Goal: Task Accomplishment & Management: Use online tool/utility

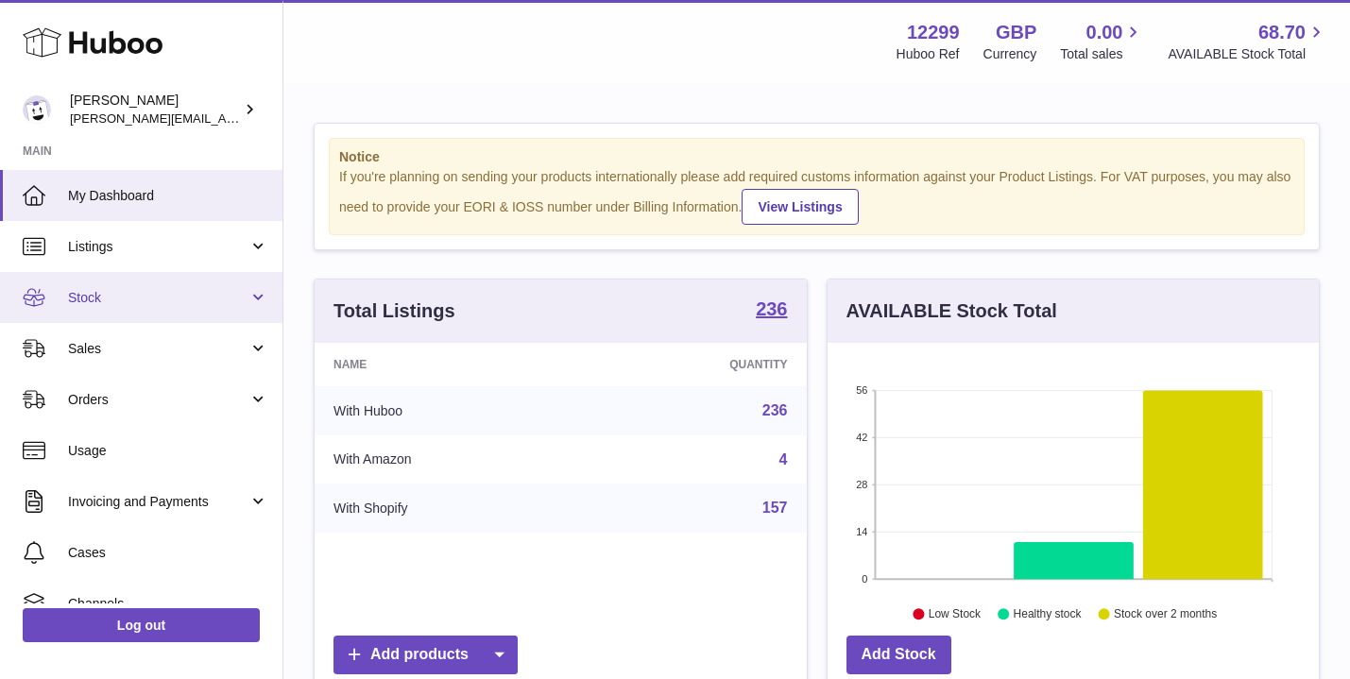
scroll to position [295, 491]
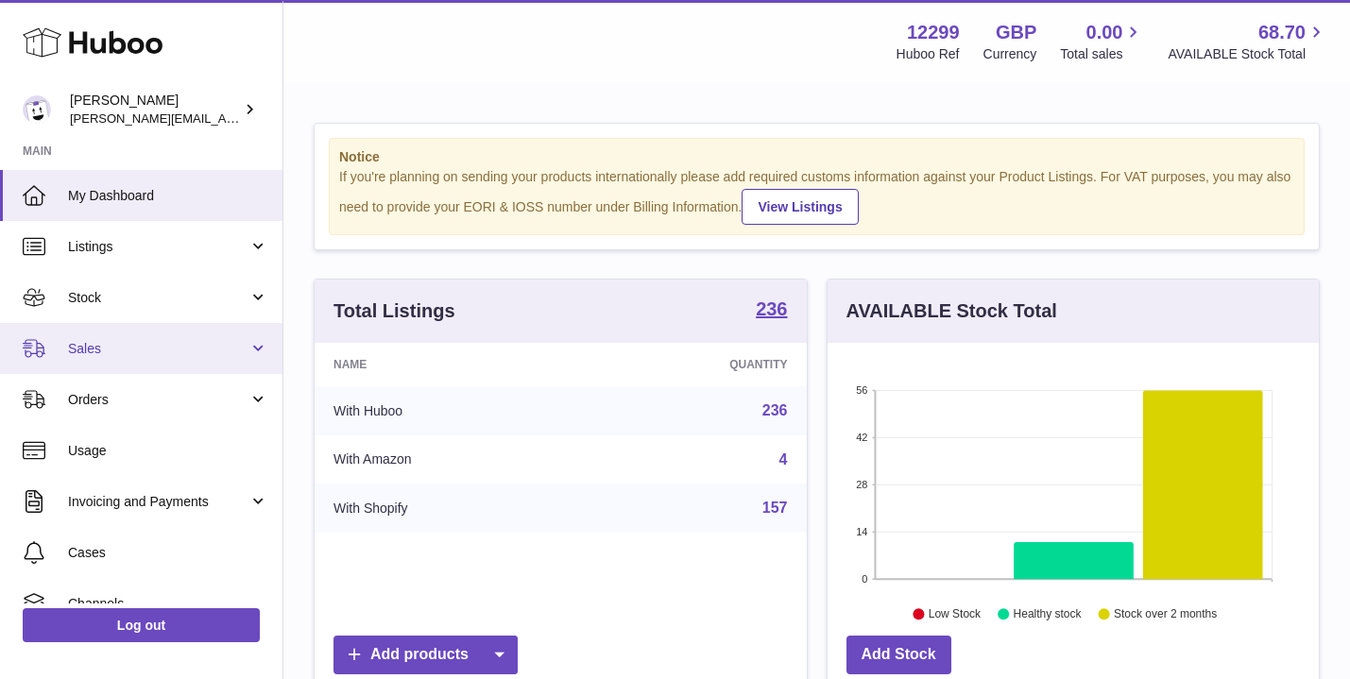
click at [85, 347] on span "Sales" at bounding box center [158, 349] width 180 height 18
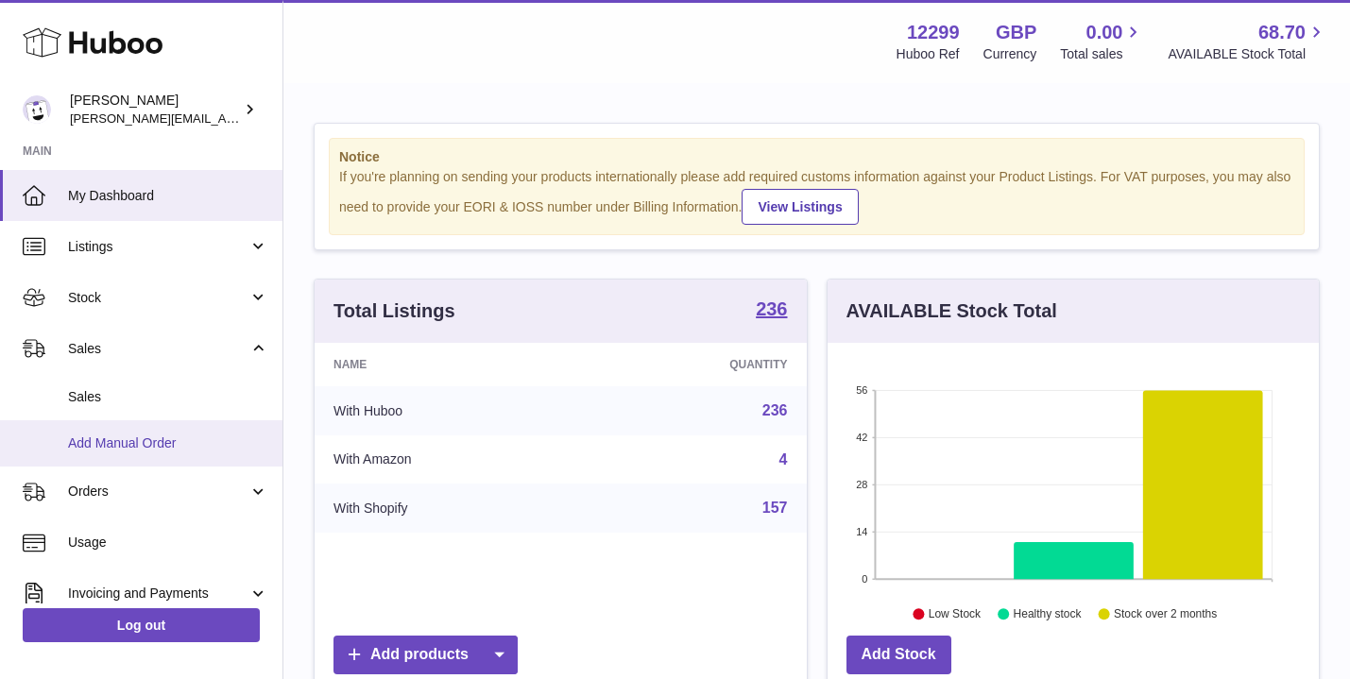
click at [90, 442] on span "Add Manual Order" at bounding box center [168, 443] width 200 height 18
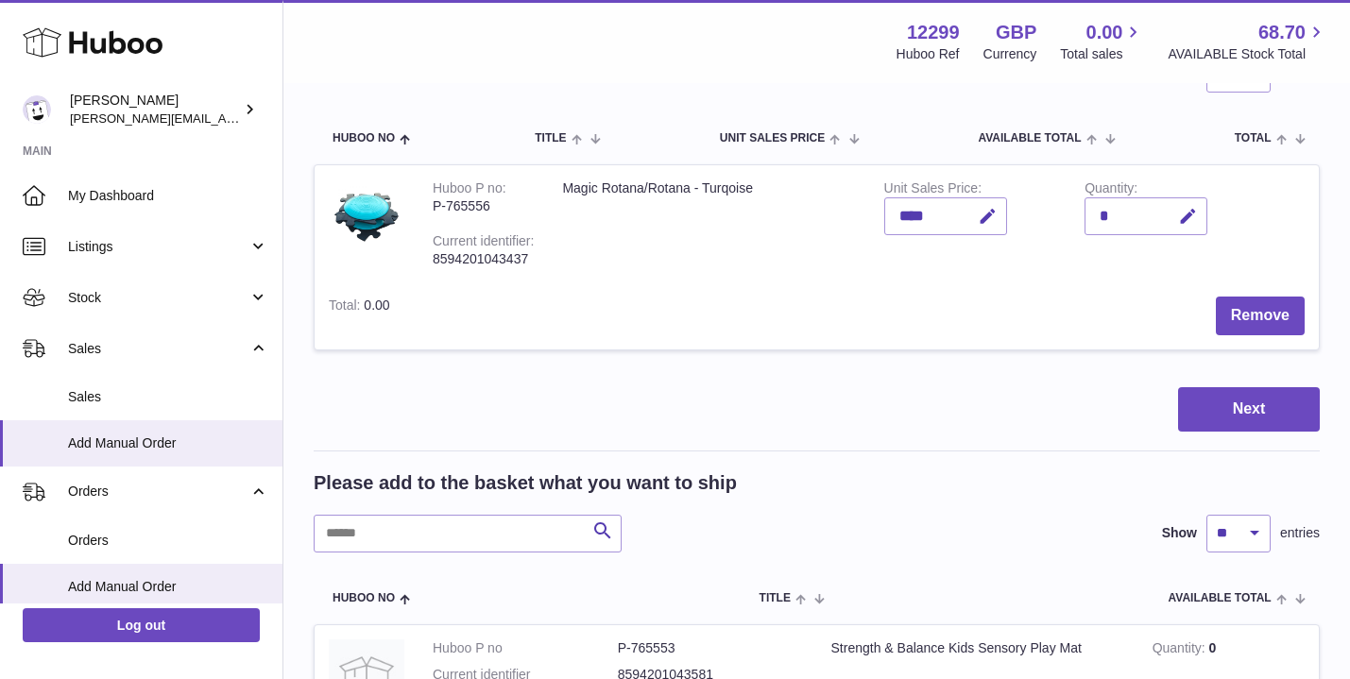
scroll to position [202, 0]
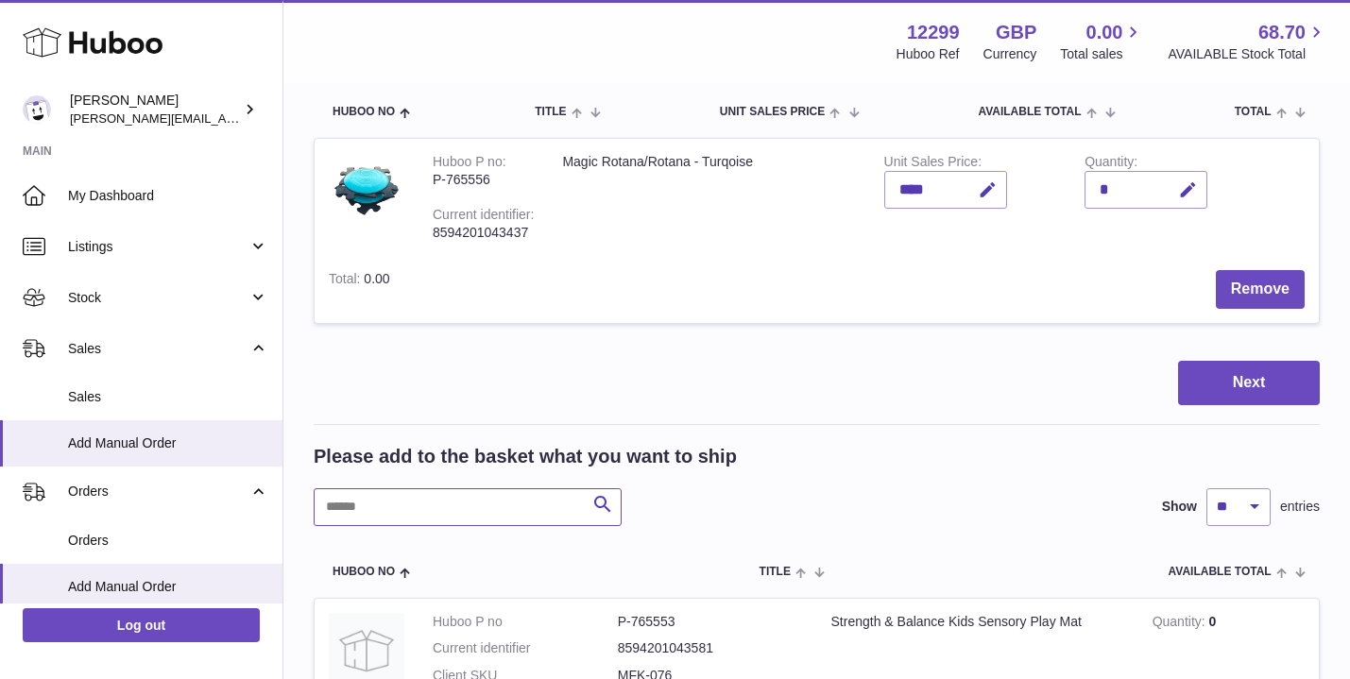
click at [418, 509] on input "text" at bounding box center [468, 507] width 308 height 38
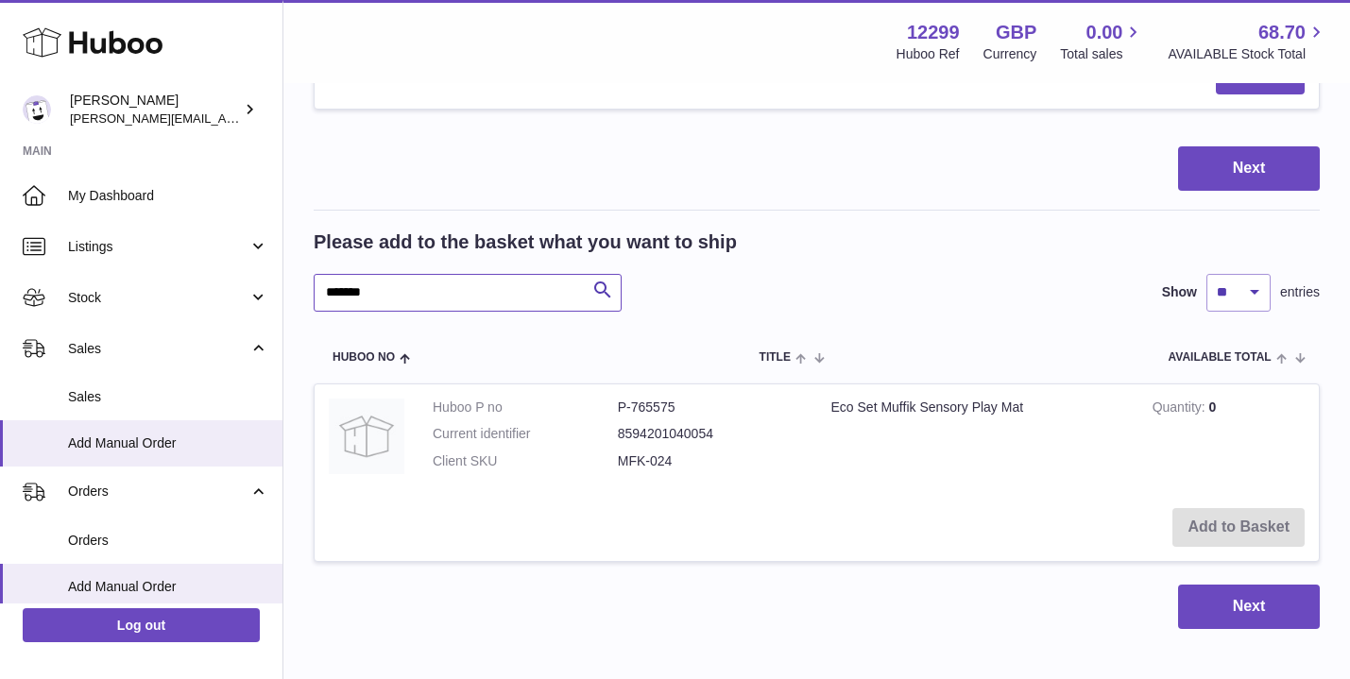
scroll to position [420, 0]
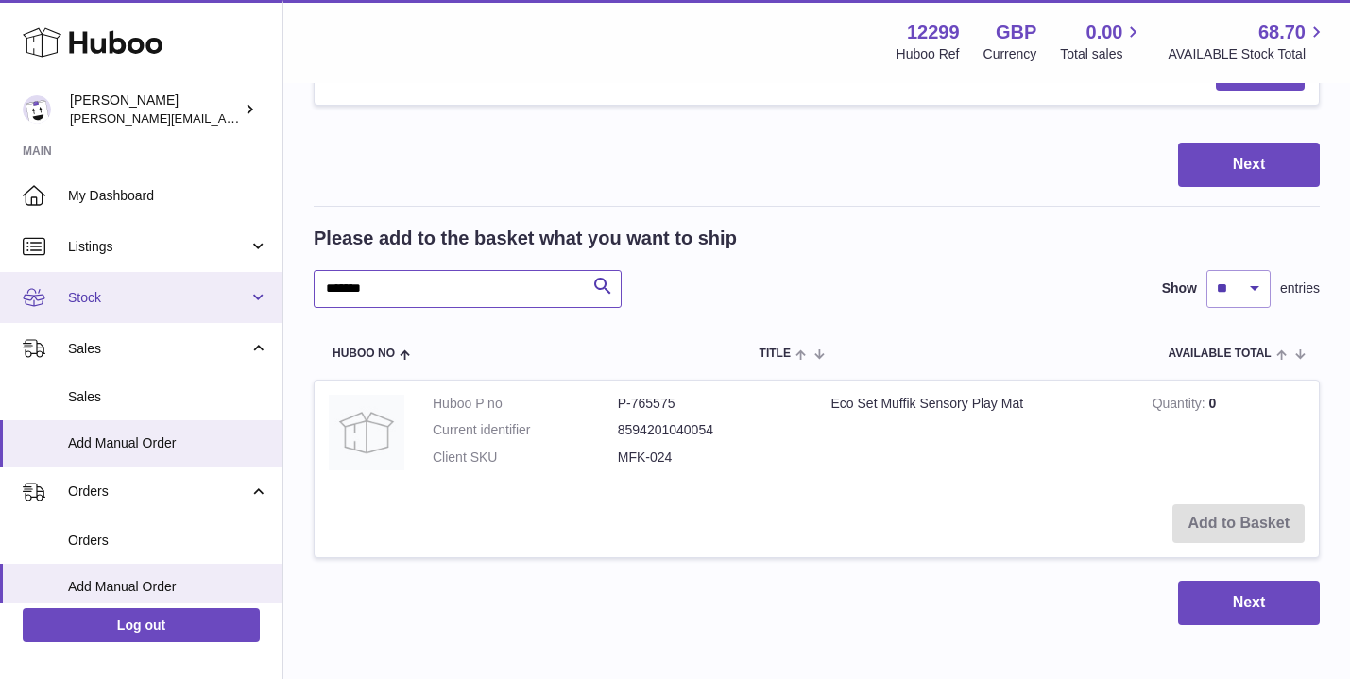
type input "*******"
click at [97, 303] on span "Stock" at bounding box center [158, 298] width 180 height 18
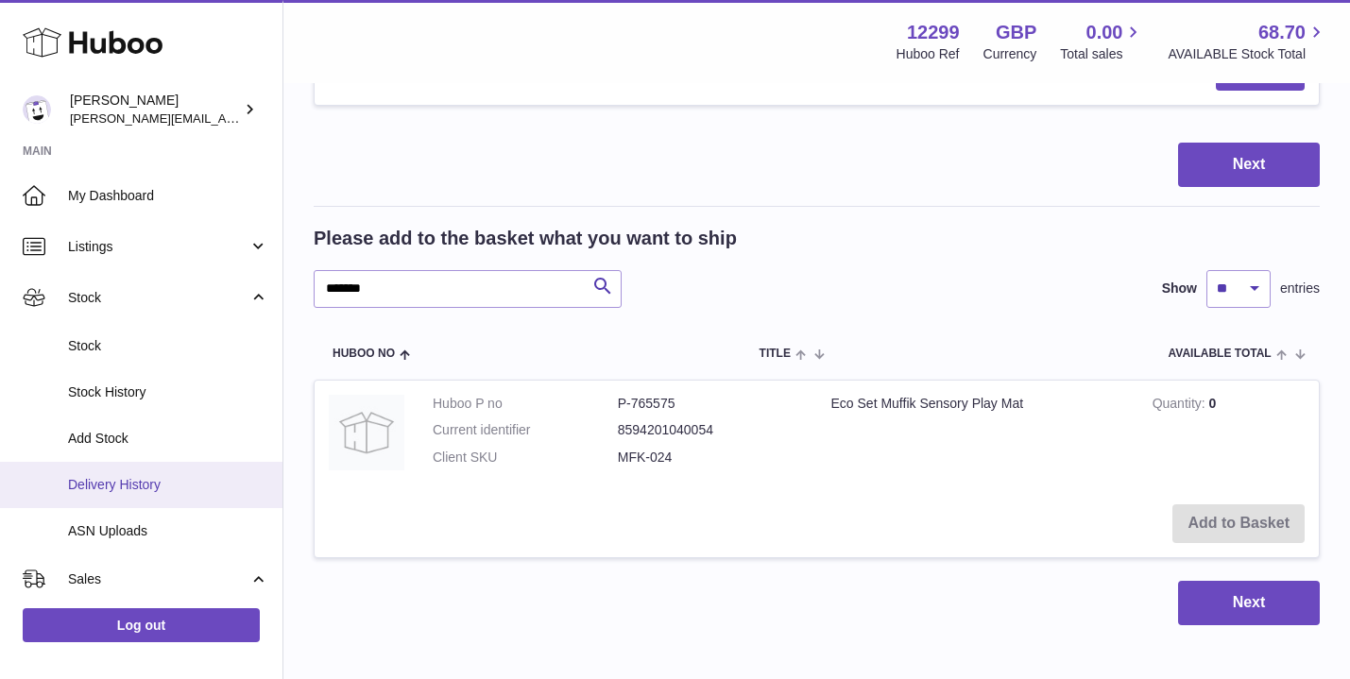
click at [93, 481] on span "Delivery History" at bounding box center [168, 485] width 200 height 18
